Goal: Task Accomplishment & Management: Manage account settings

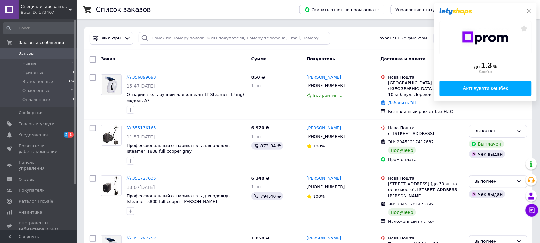
click at [529, 11] on icon at bounding box center [529, 10] width 5 height 5
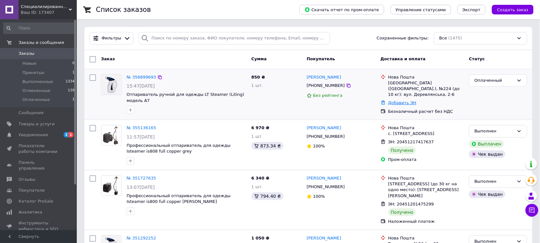
click at [394, 100] on link "Добавить ЭН" at bounding box center [403, 102] width 28 height 5
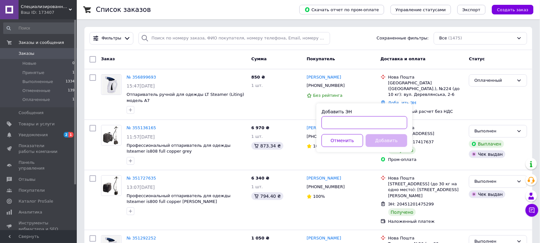
click at [356, 121] on input "Добавить ЭН" at bounding box center [365, 122] width 86 height 13
type input "20451225213963"
click at [382, 137] on button "Добавить" at bounding box center [387, 140] width 42 height 13
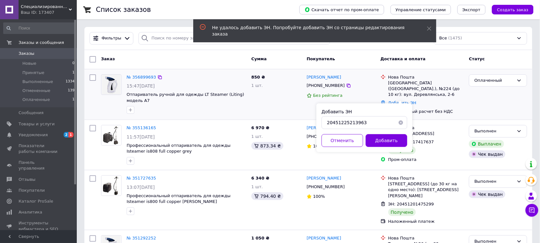
click at [114, 80] on img at bounding box center [111, 85] width 19 height 20
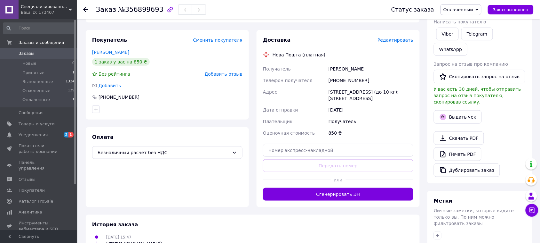
scroll to position [114, 0]
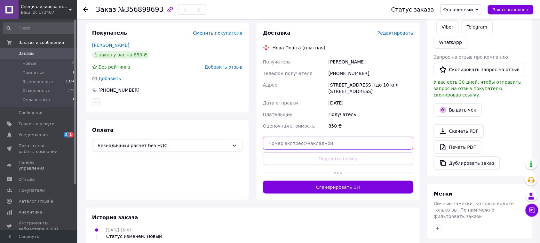
click at [287, 146] on input "text" at bounding box center [338, 143] width 150 height 13
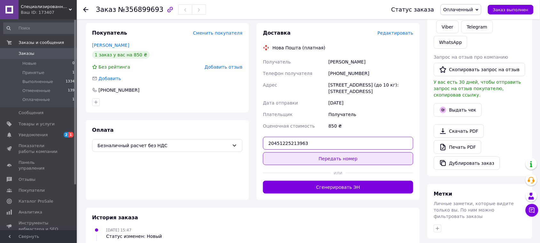
type input "20451225213963"
click at [315, 156] on button "Передать номер" at bounding box center [338, 158] width 150 height 13
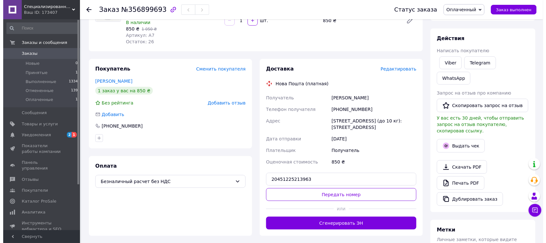
scroll to position [77, 0]
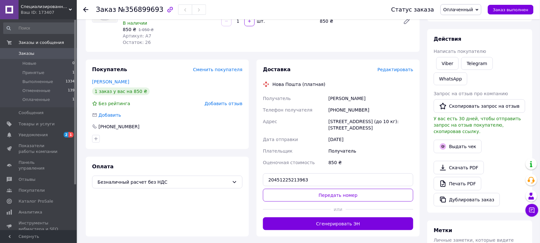
click at [403, 71] on span "Редактировать" at bounding box center [396, 69] width 36 height 5
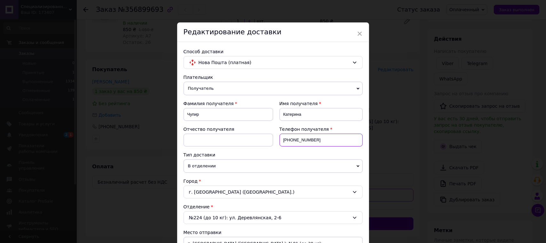
click at [318, 141] on input "[PHONE_NUMBER]" at bounding box center [321, 139] width 83 height 13
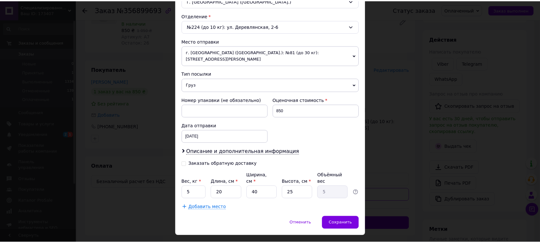
scroll to position [194, 0]
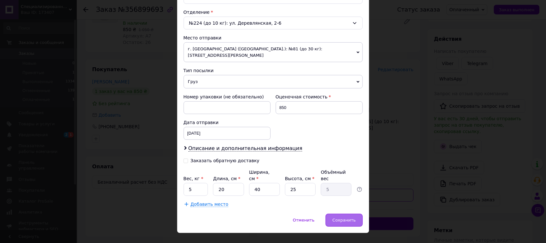
type input "[PHONE_NUMBER]"
click at [336, 219] on div "Сохранить" at bounding box center [344, 220] width 37 height 13
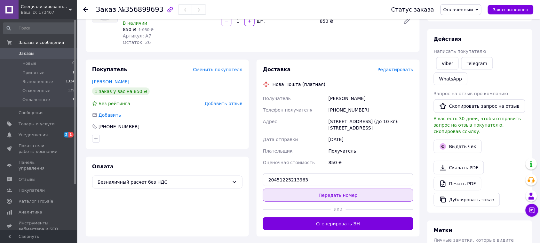
click at [322, 193] on button "Передать номер" at bounding box center [338, 195] width 150 height 13
